Goal: Check status

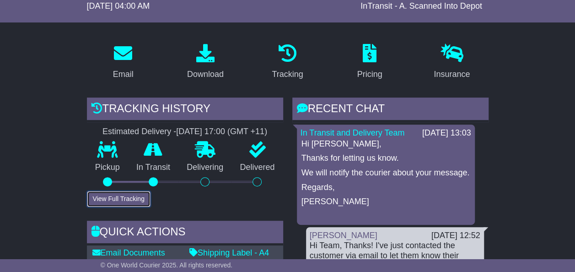
click at [143, 201] on button "View Full Tracking" at bounding box center [119, 199] width 64 height 16
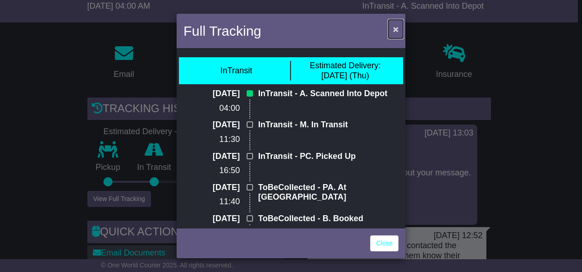
click at [395, 30] on span "×" at bounding box center [395, 29] width 5 height 11
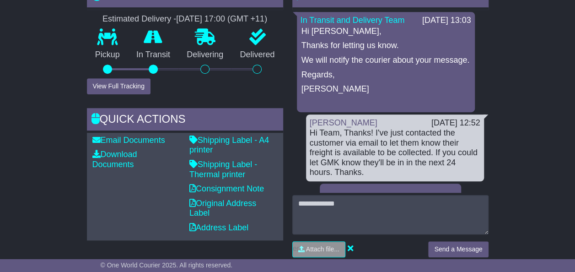
scroll to position [183, 0]
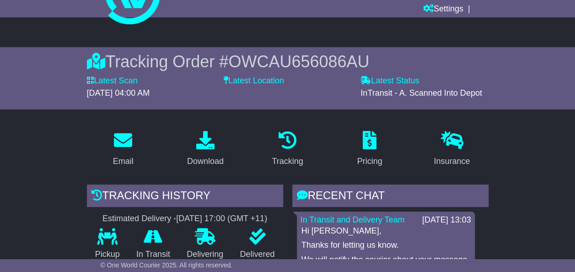
scroll to position [46, 0]
